Goal: Find contact information: Find contact information

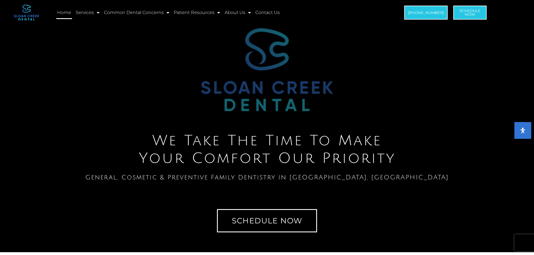
drag, startPoint x: 538, startPoint y: 14, endPoint x: 538, endPoint y: 76, distance: 61.6
click at [263, 10] on link "Contact Us" at bounding box center [267, 12] width 26 height 13
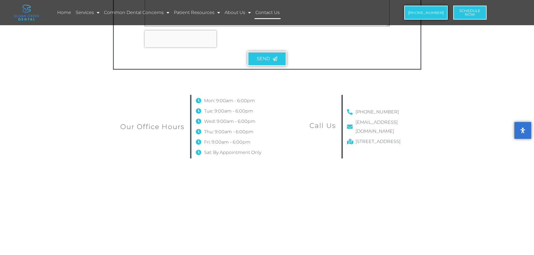
scroll to position [280, 0]
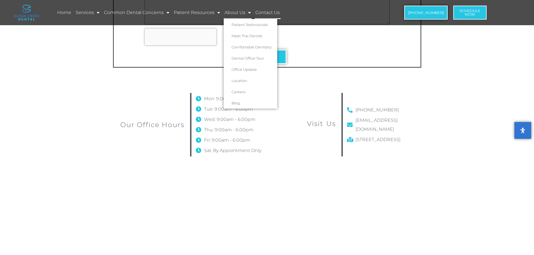
click at [227, 15] on link "About Us" at bounding box center [238, 12] width 28 height 13
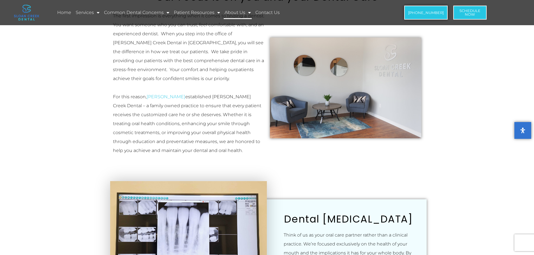
scroll to position [25, 0]
